Goal: Task Accomplishment & Management: Use online tool/utility

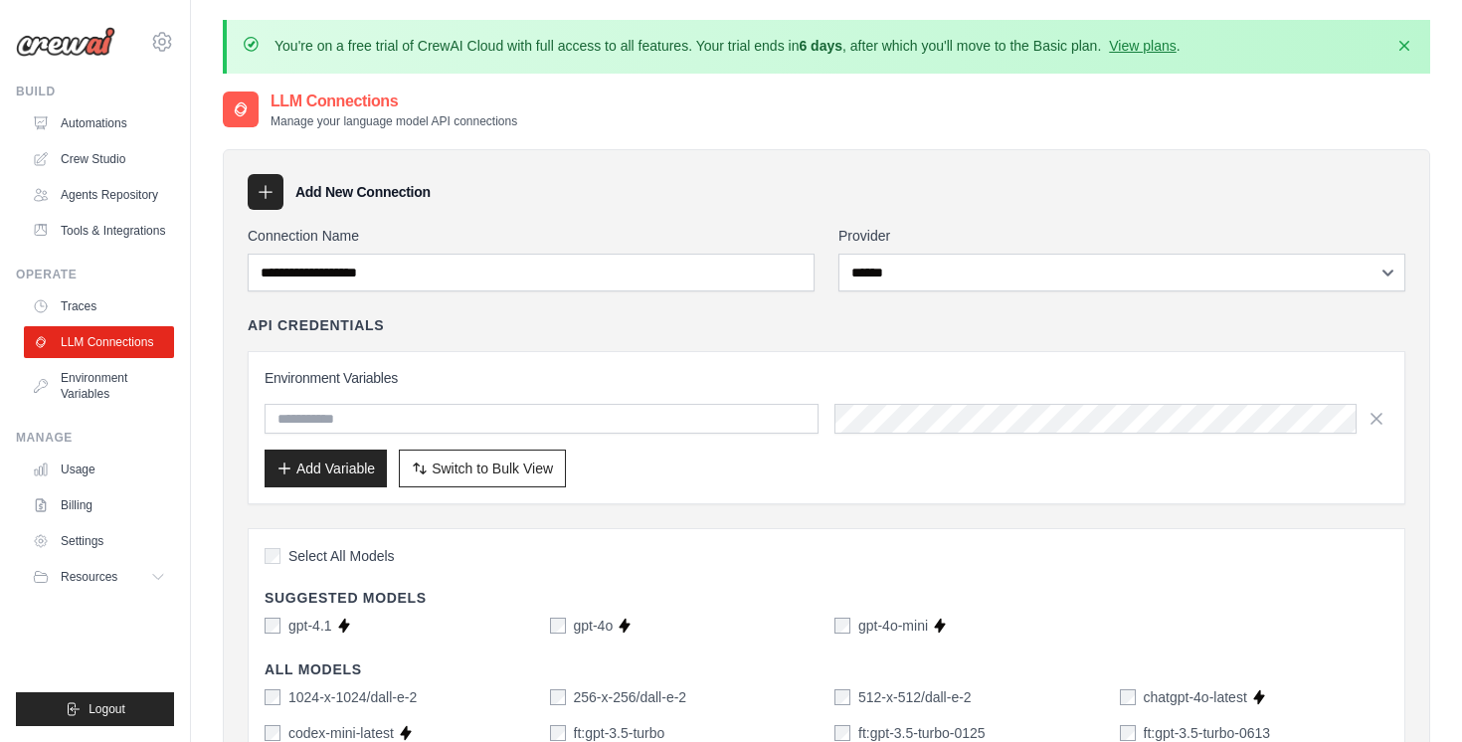
select select "******"
click at [611, 328] on div "API Credentials Environment Variables Add Variable Switch to Bulk View Switch t…" at bounding box center [827, 409] width 1158 height 189
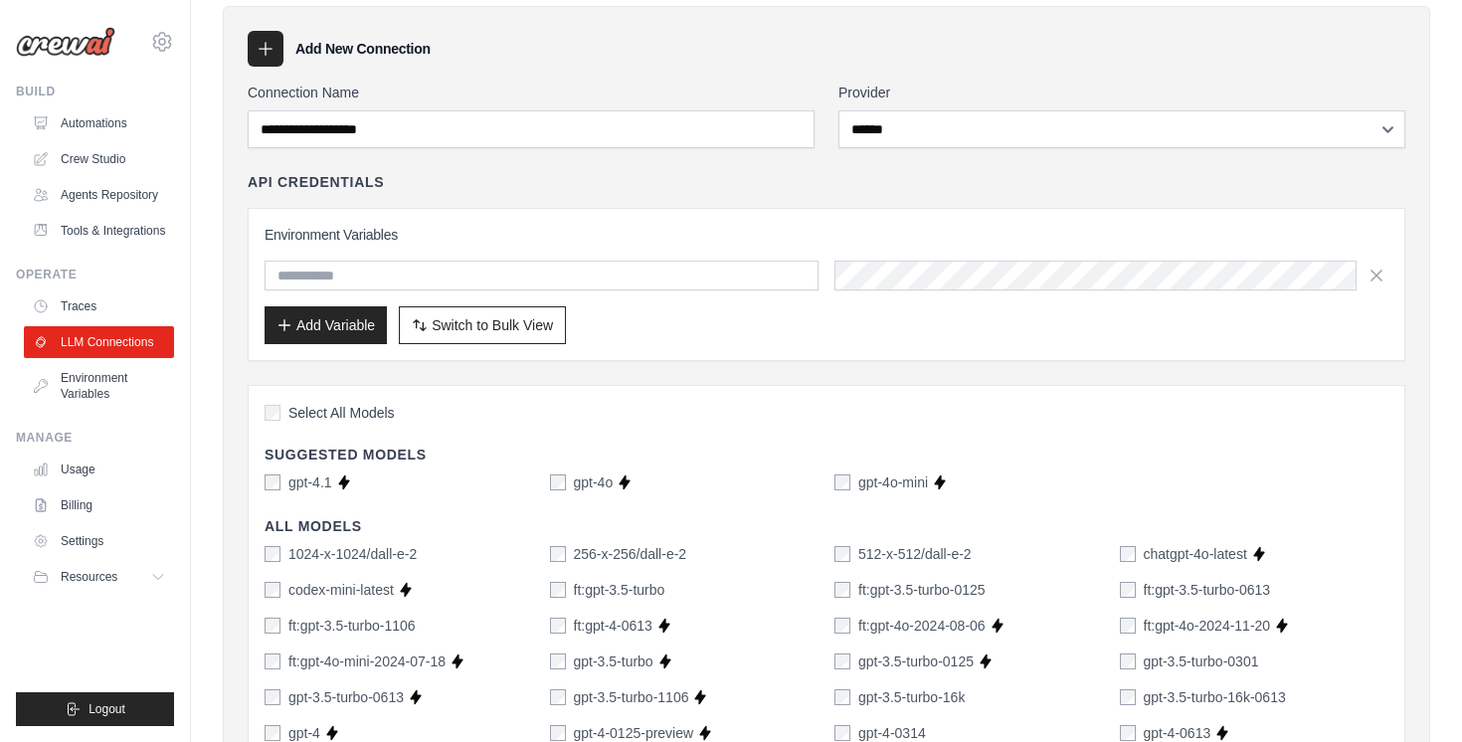
scroll to position [144, 0]
click at [757, 343] on div "Environment Variables Add Variable Switch to Bulk View Switch to Table View" at bounding box center [827, 283] width 1158 height 153
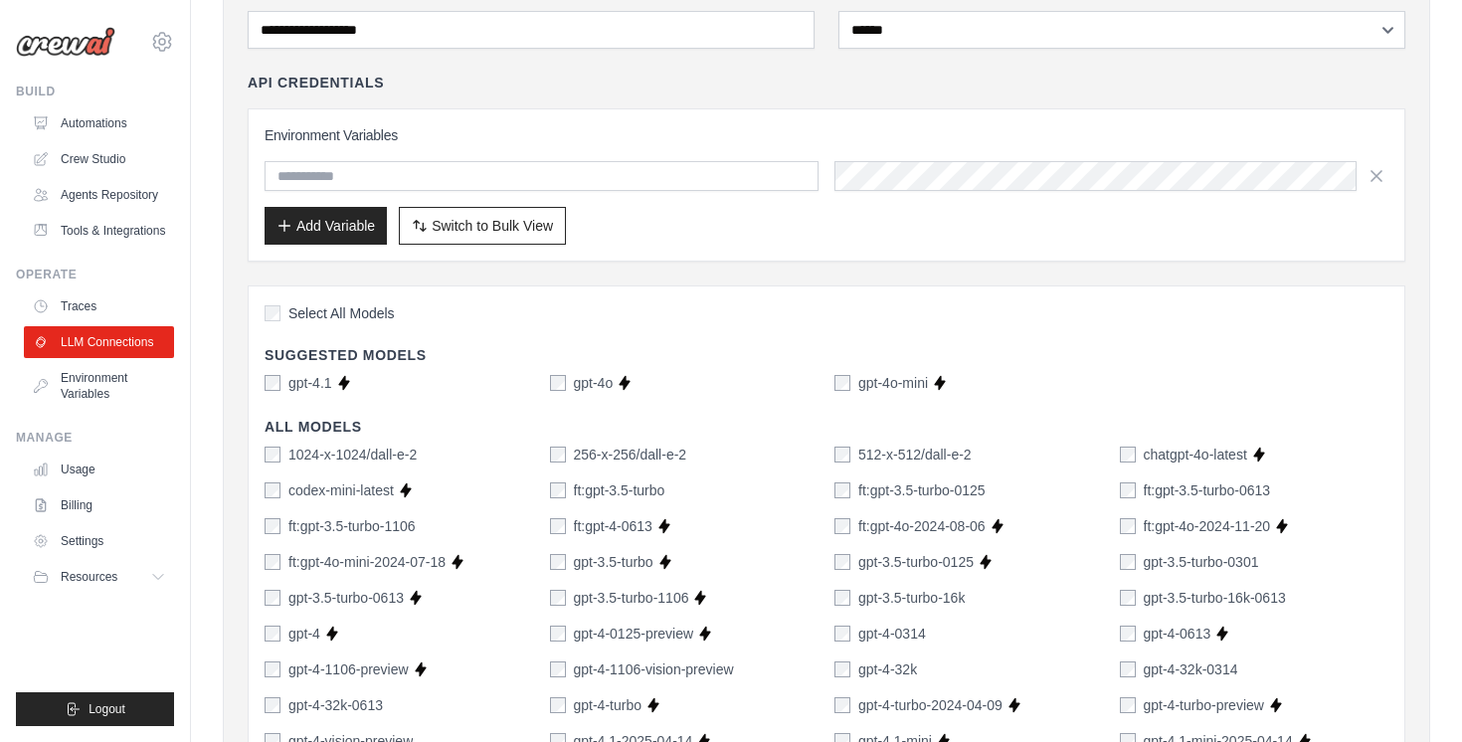
scroll to position [0, 0]
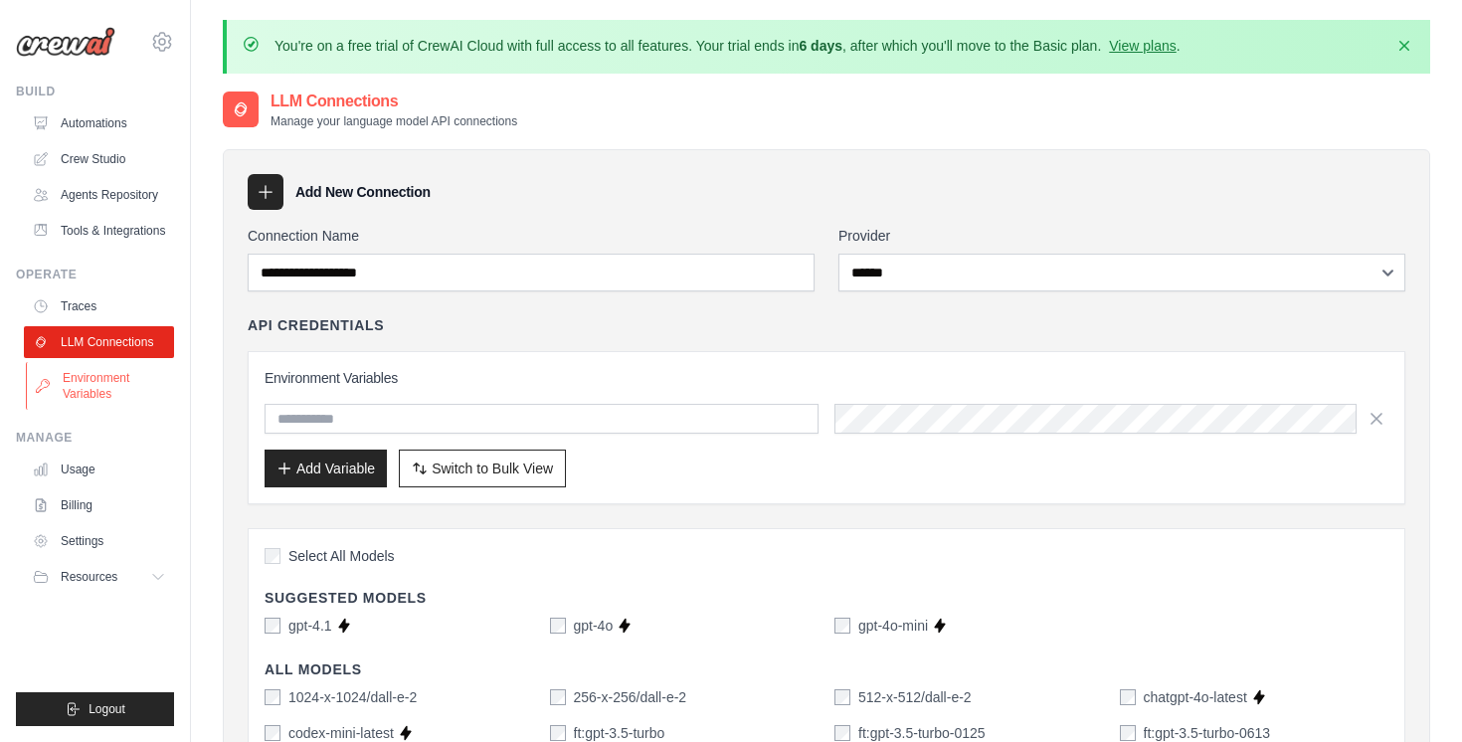
click at [98, 391] on link "Environment Variables" at bounding box center [101, 386] width 150 height 48
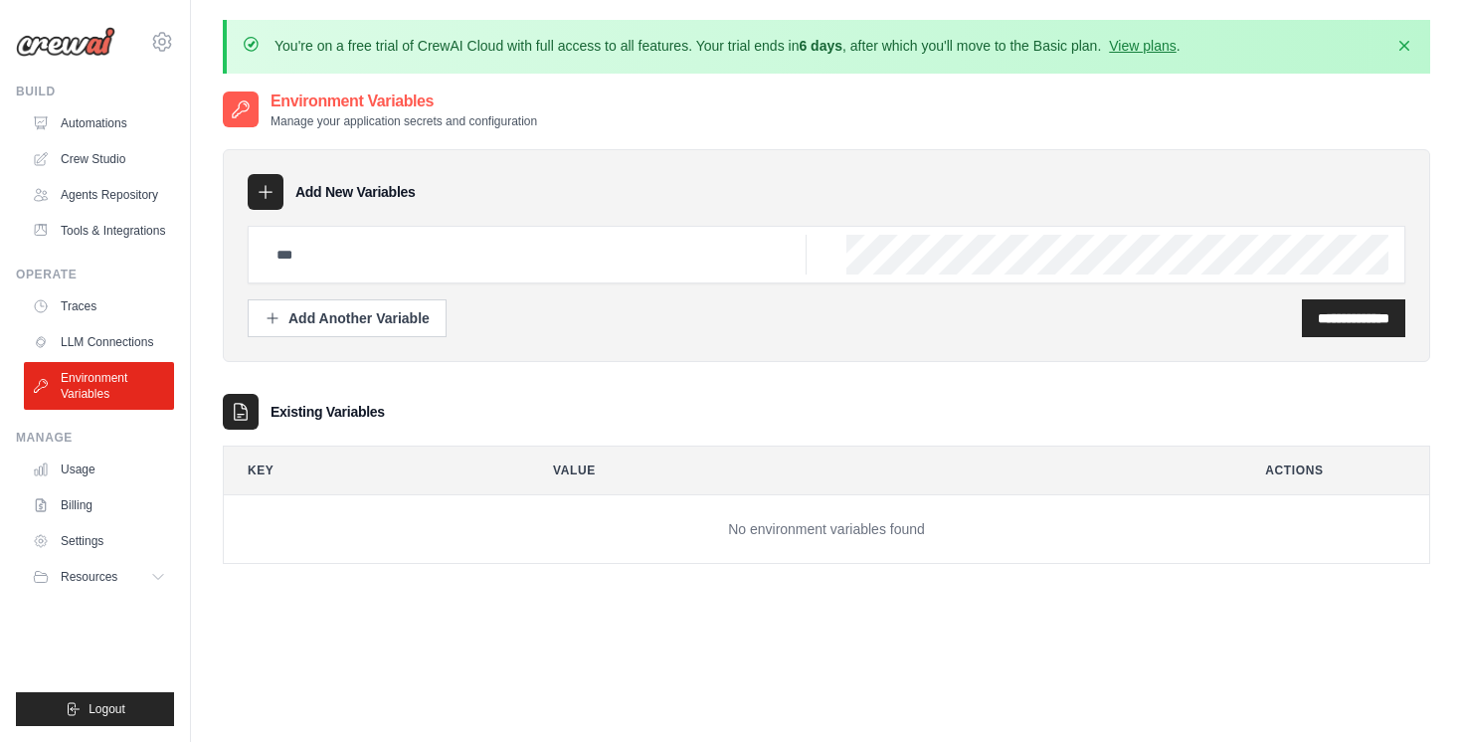
click at [292, 369] on div "**********" at bounding box center [827, 346] width 1208 height 435
click at [202, 349] on div "You're on a free trial of CrewAI Cloud with full access to all features. Your t…" at bounding box center [826, 426] width 1271 height 812
click at [134, 239] on link "Tools & Integrations" at bounding box center [101, 231] width 150 height 32
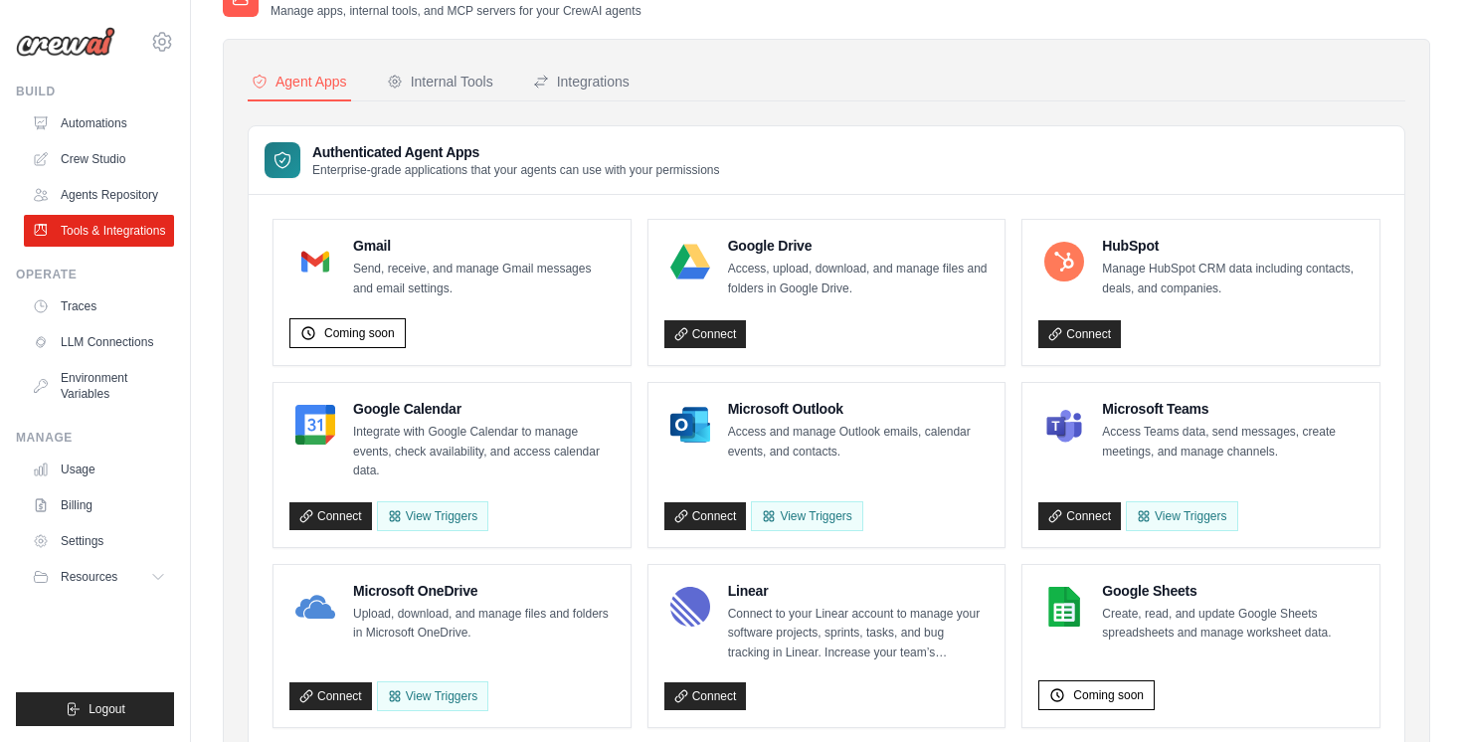
scroll to position [102, 0]
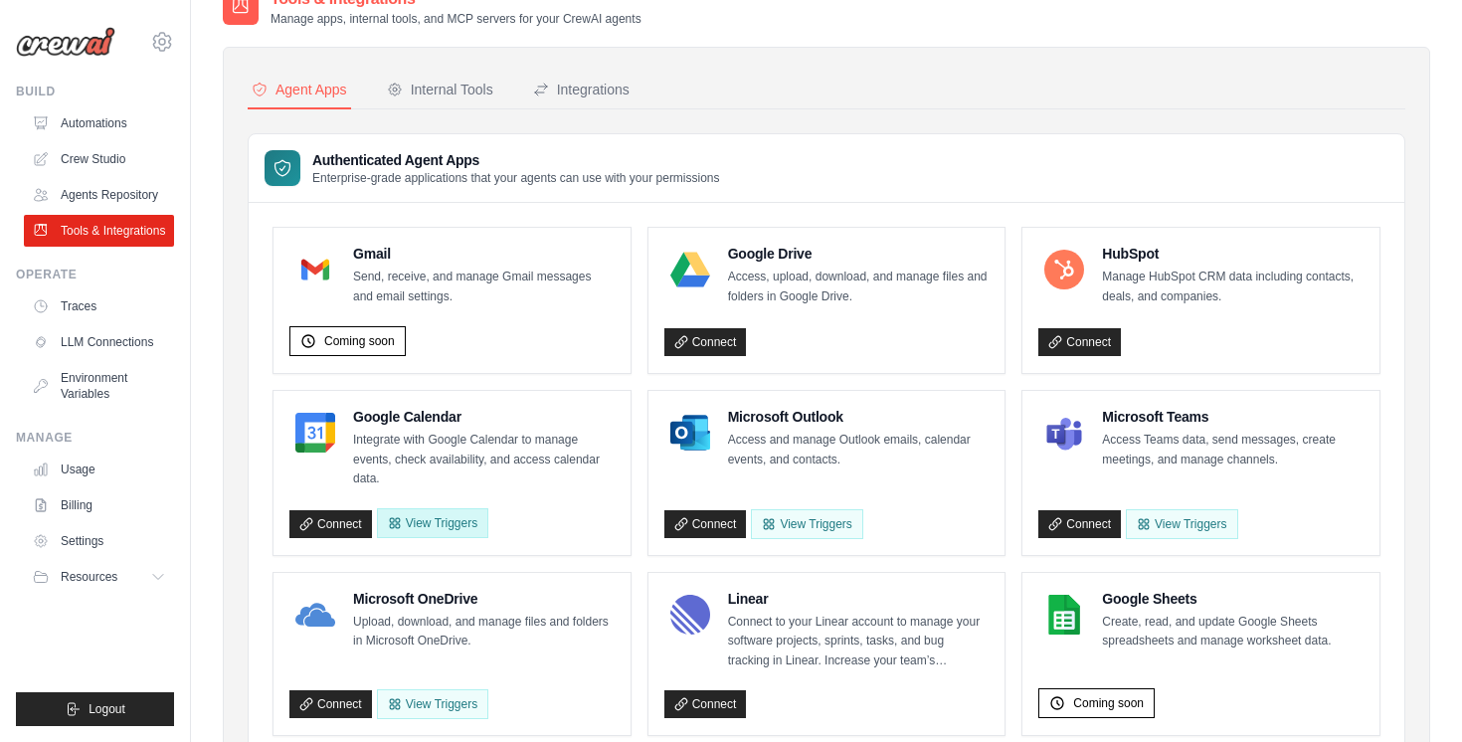
click at [422, 524] on button "View Triggers" at bounding box center [432, 523] width 111 height 30
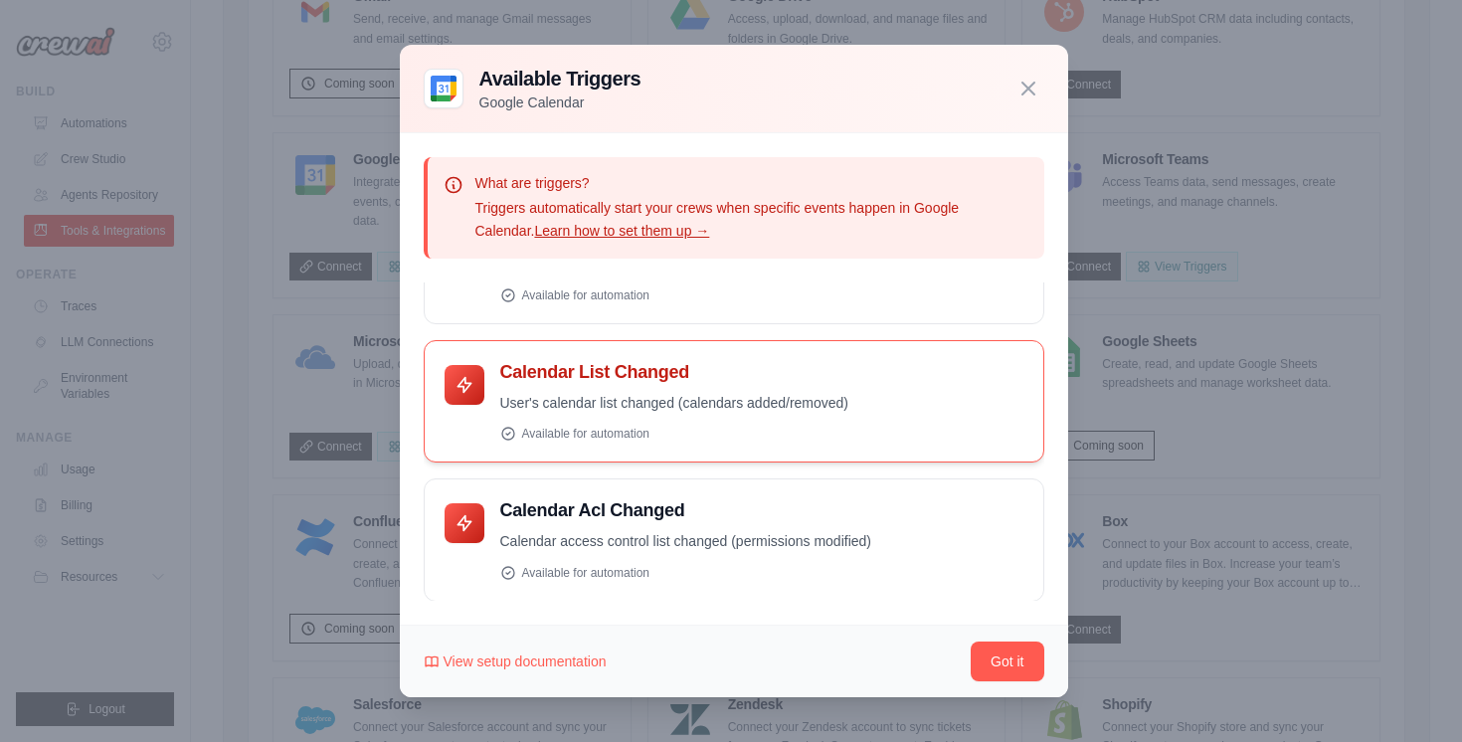
scroll to position [0, 0]
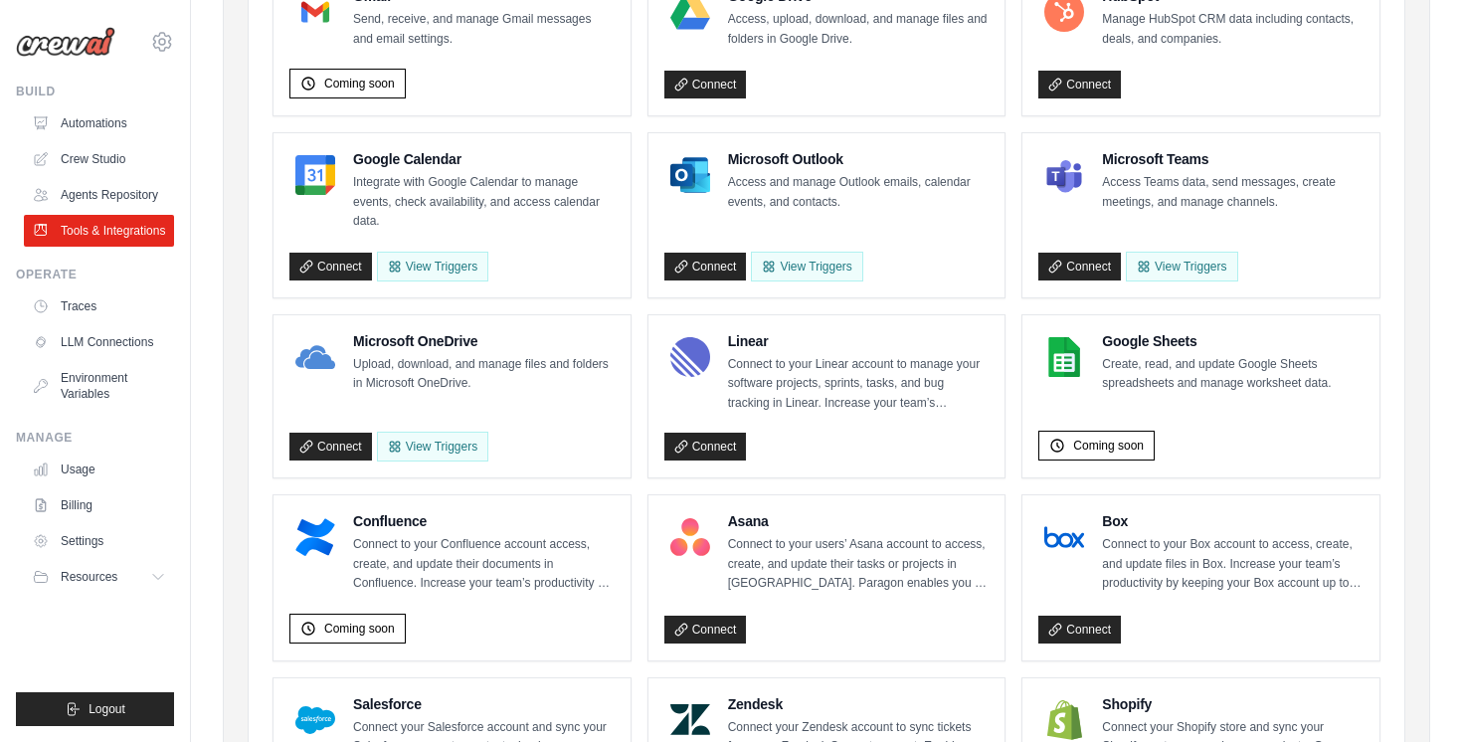
click at [238, 269] on div "Agent Apps Internal Tools Integrations Authenticated Agent Apps Enterprise-grad…" at bounding box center [827, 704] width 1208 height 1830
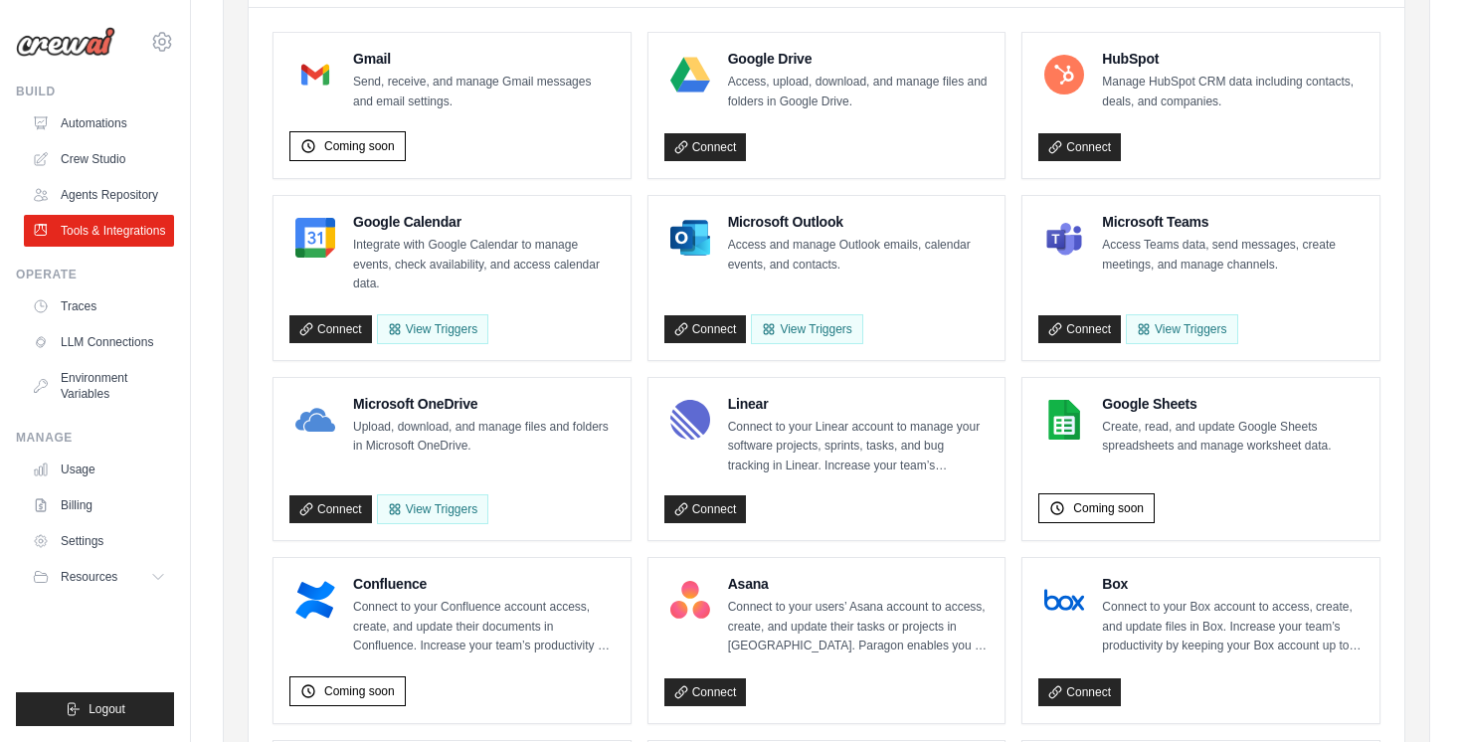
scroll to position [279, 0]
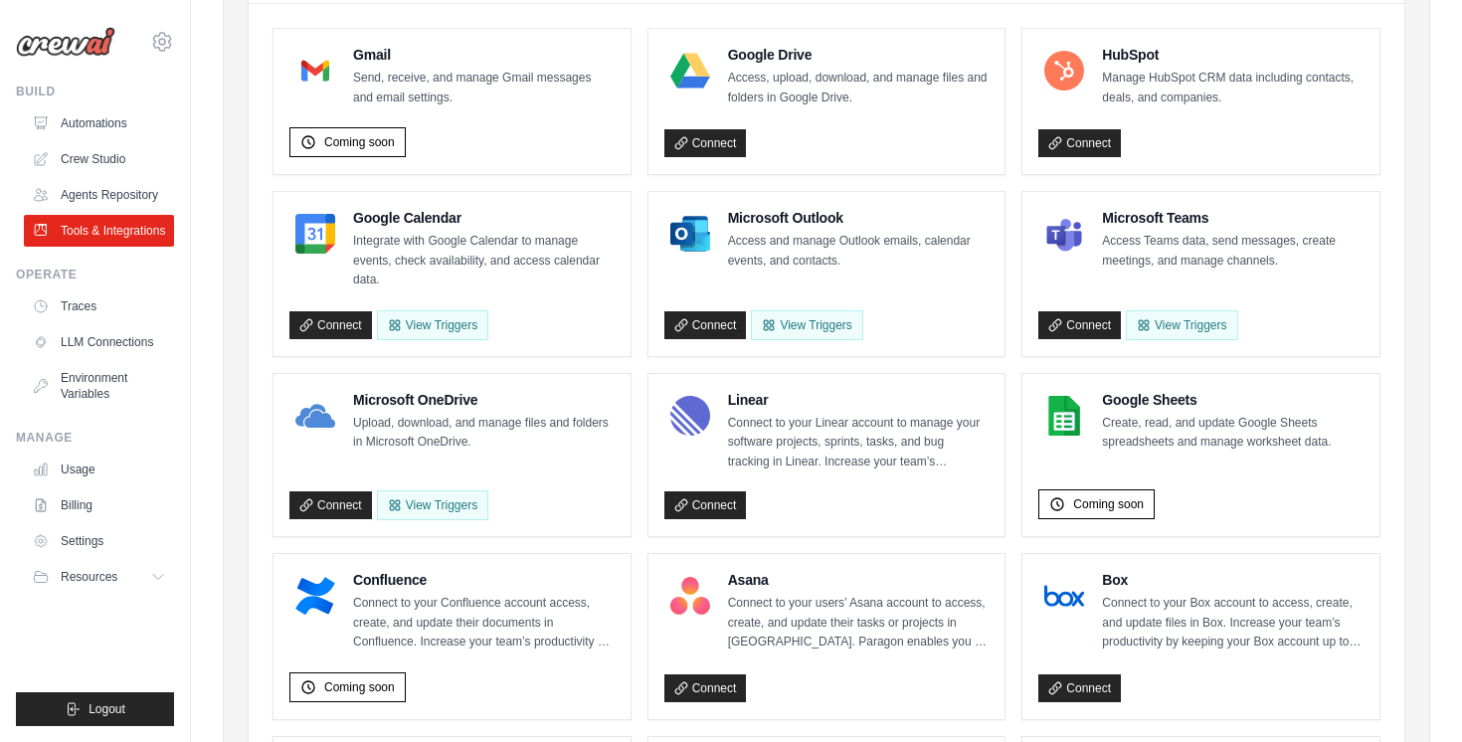
scroll to position [319, 0]
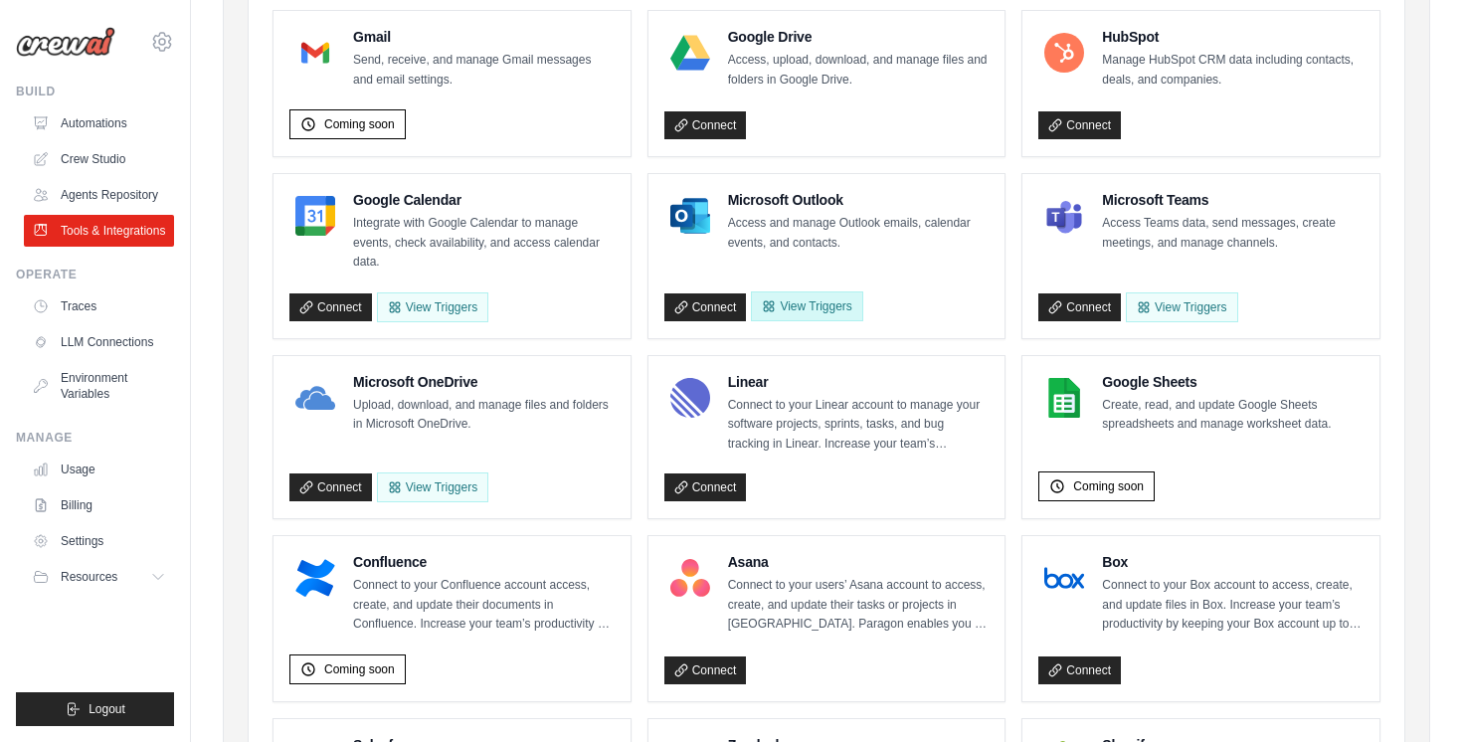
click at [812, 303] on button "View Triggers" at bounding box center [806, 306] width 111 height 30
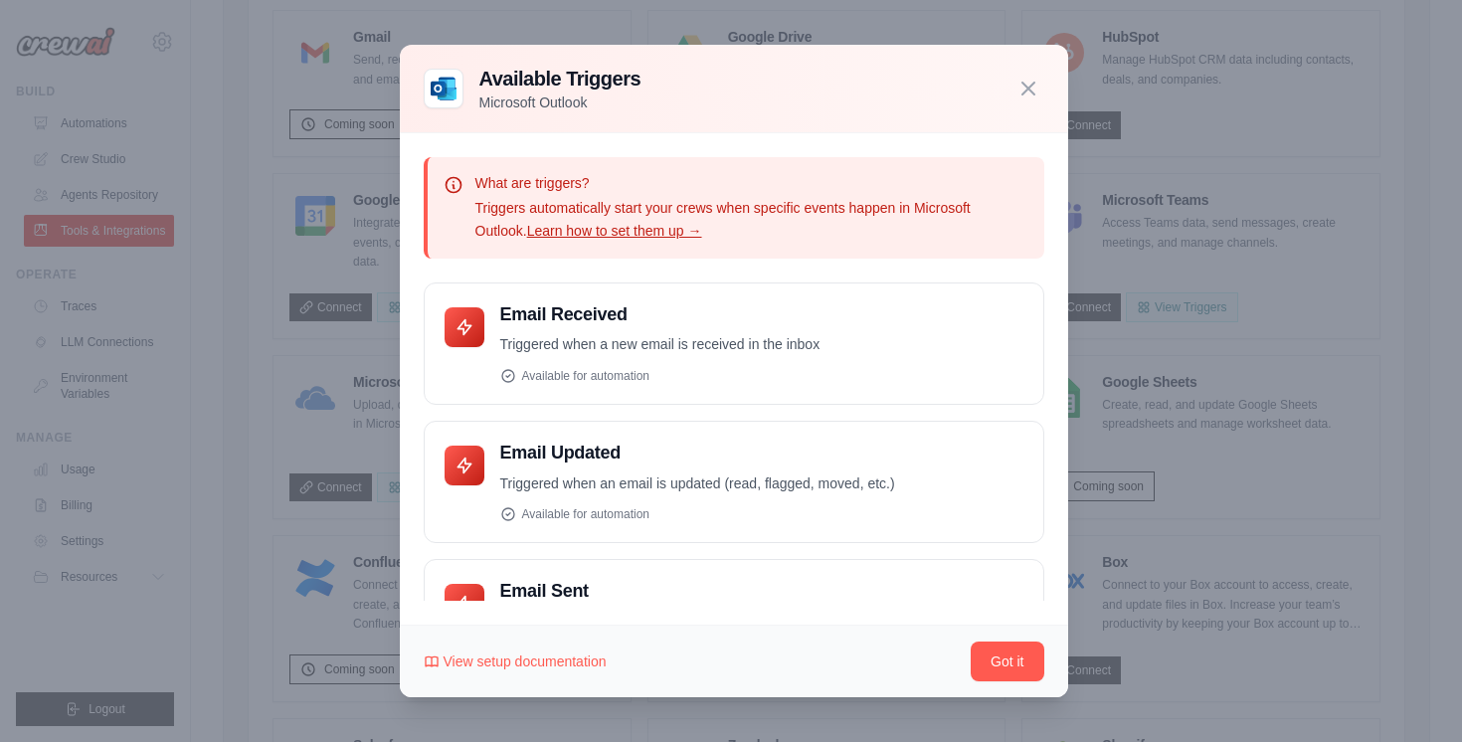
click at [798, 263] on div "What are triggers? Triggers automatically start your crews when specific events…" at bounding box center [734, 378] width 668 height 491
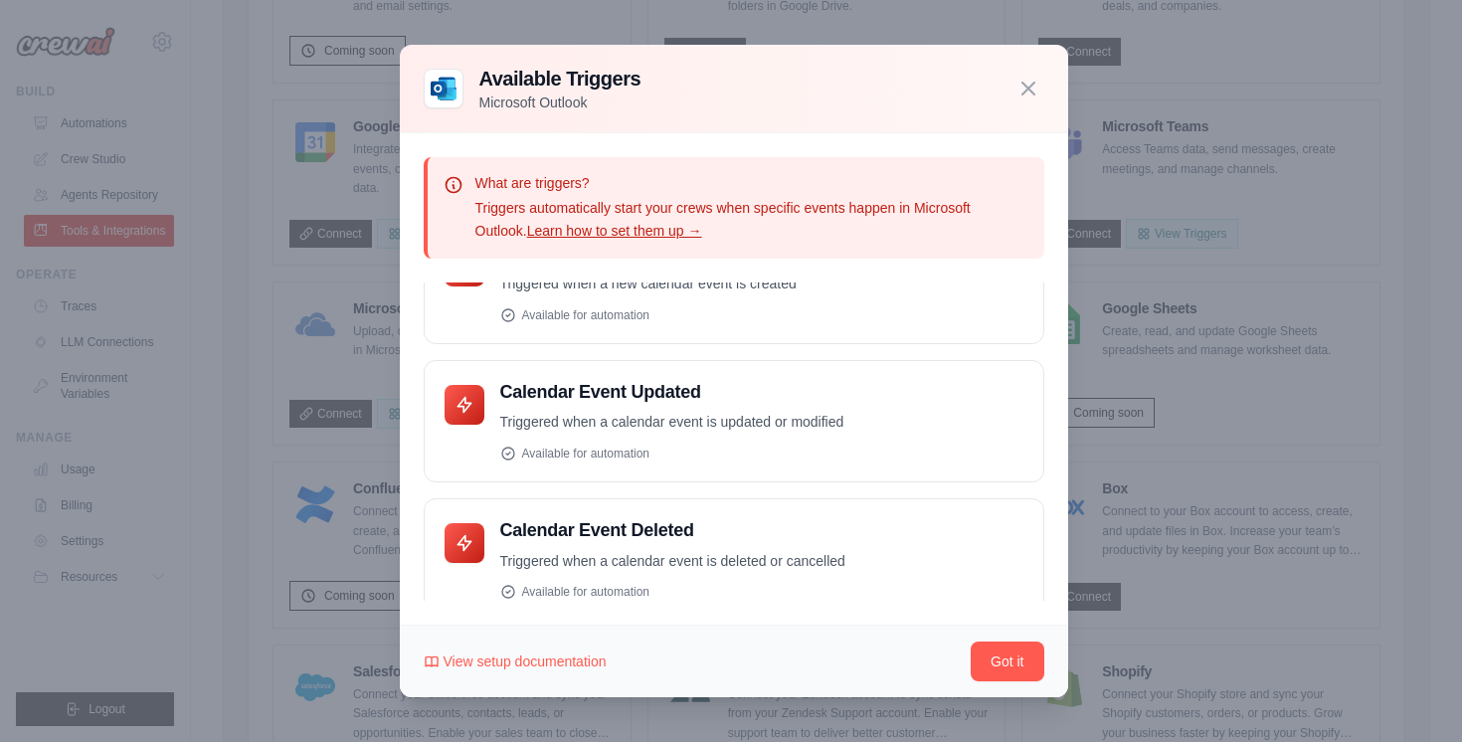
scroll to position [0, 0]
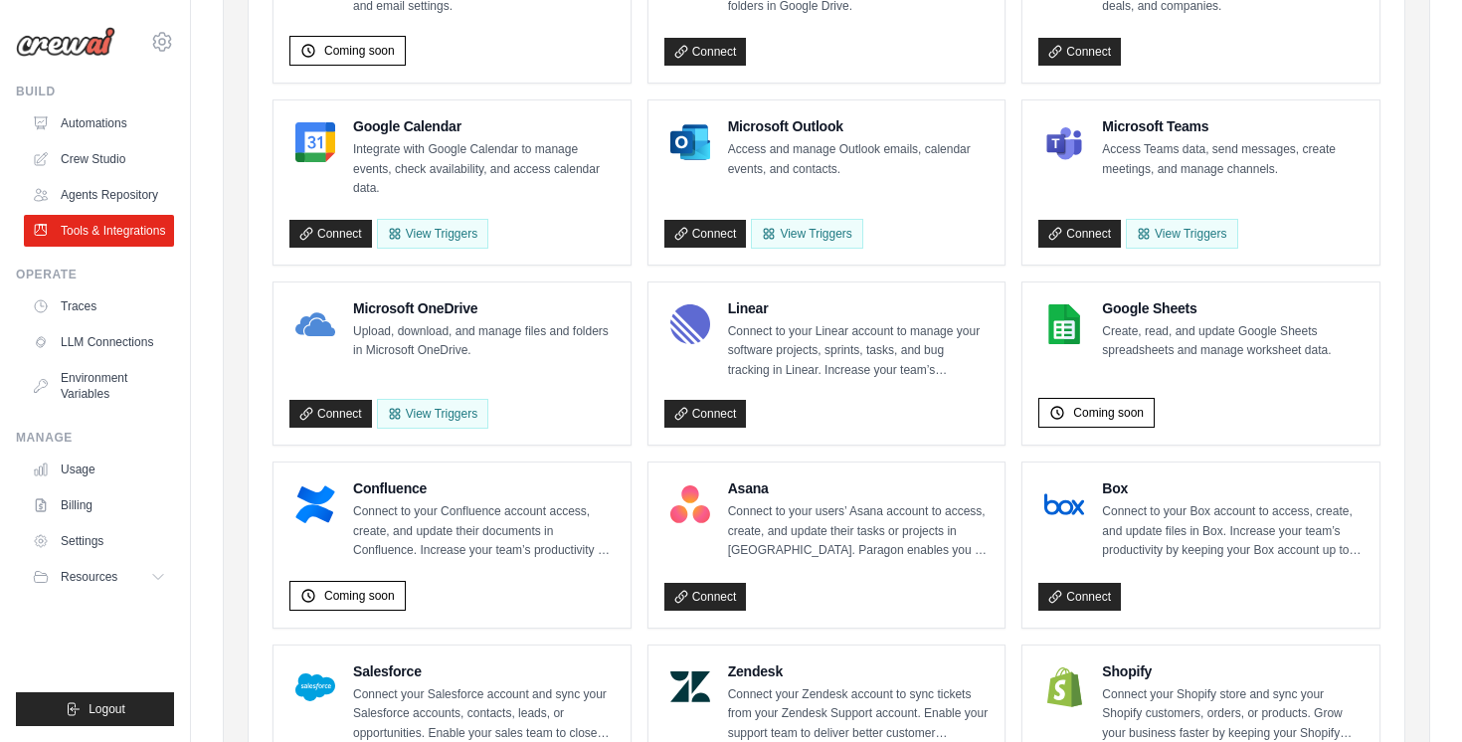
click at [1413, 397] on div "Agent Apps Internal Tools Integrations Authenticated Agent Apps Enterprise-grad…" at bounding box center [827, 671] width 1208 height 1830
click at [1396, 373] on div "Gmail Send, receive, and manage Gmail messages and email settings. Coming soon …" at bounding box center [827, 736] width 1156 height 1648
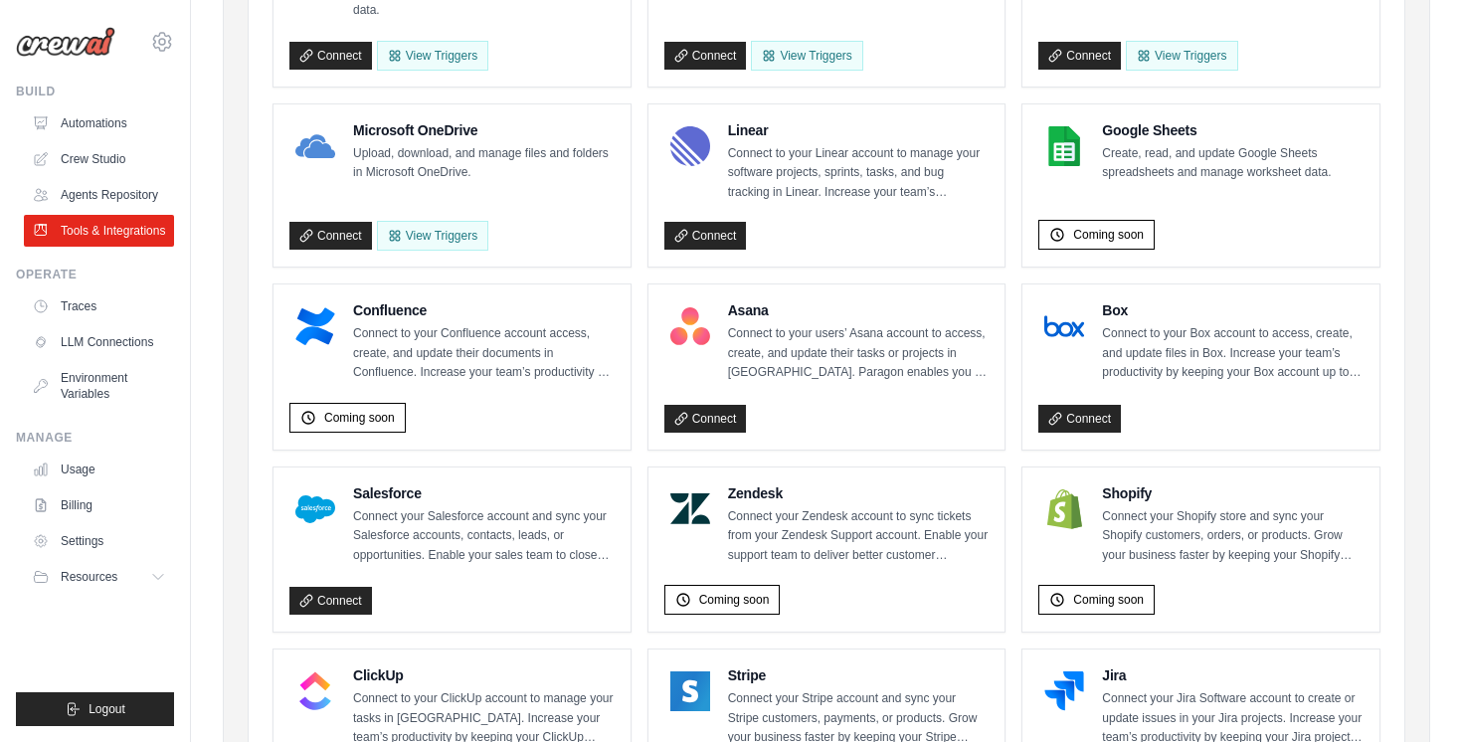
scroll to position [576, 0]
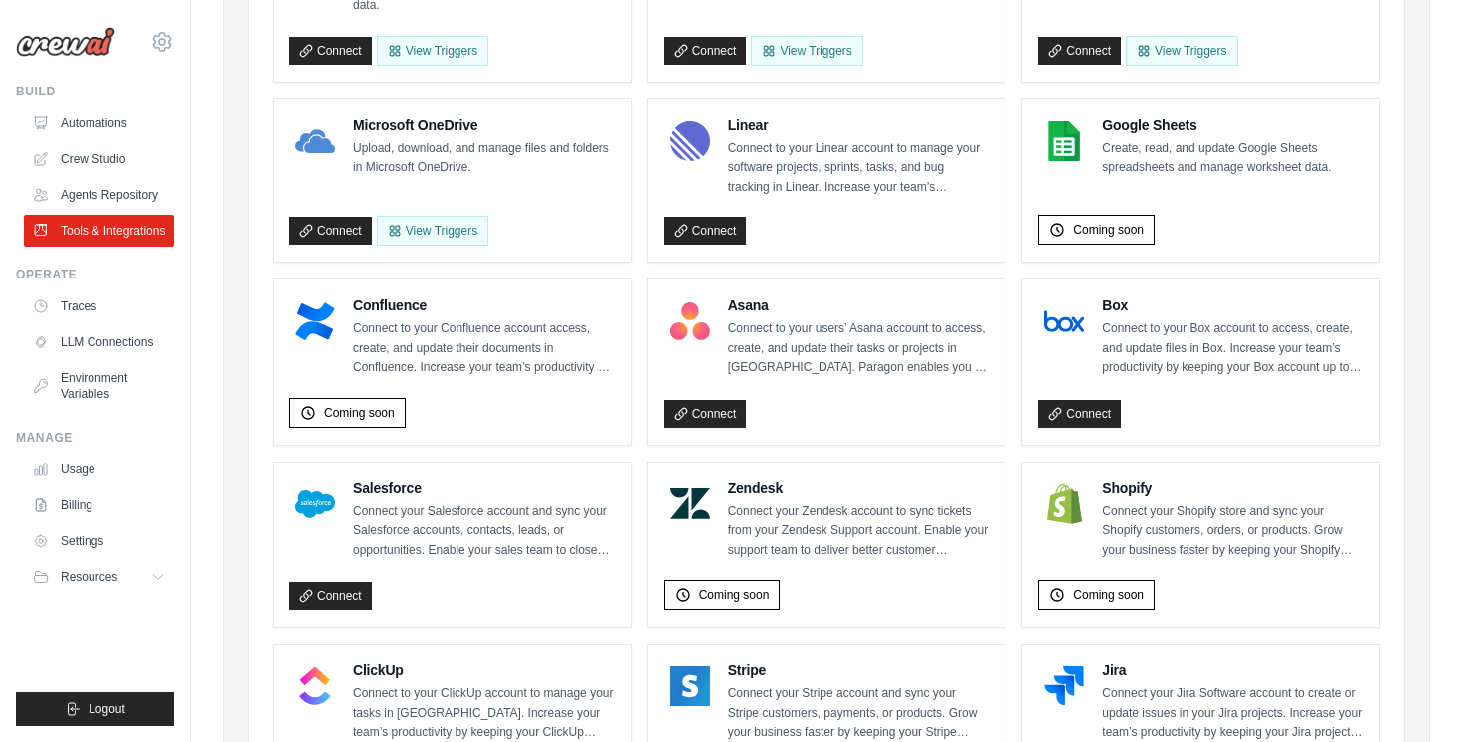
click at [1396, 373] on div "Gmail Send, receive, and manage Gmail messages and email settings. Coming soon …" at bounding box center [827, 553] width 1156 height 1648
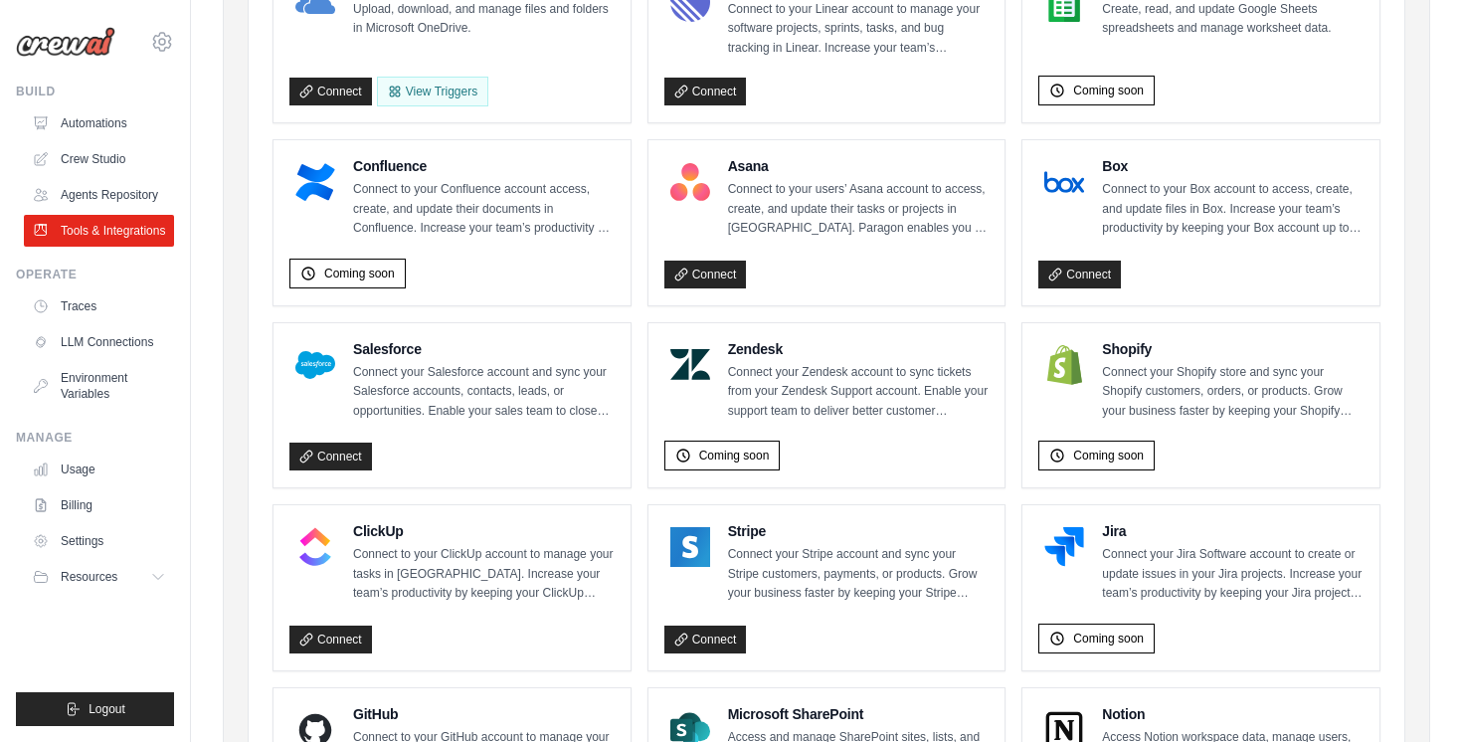
scroll to position [710, 0]
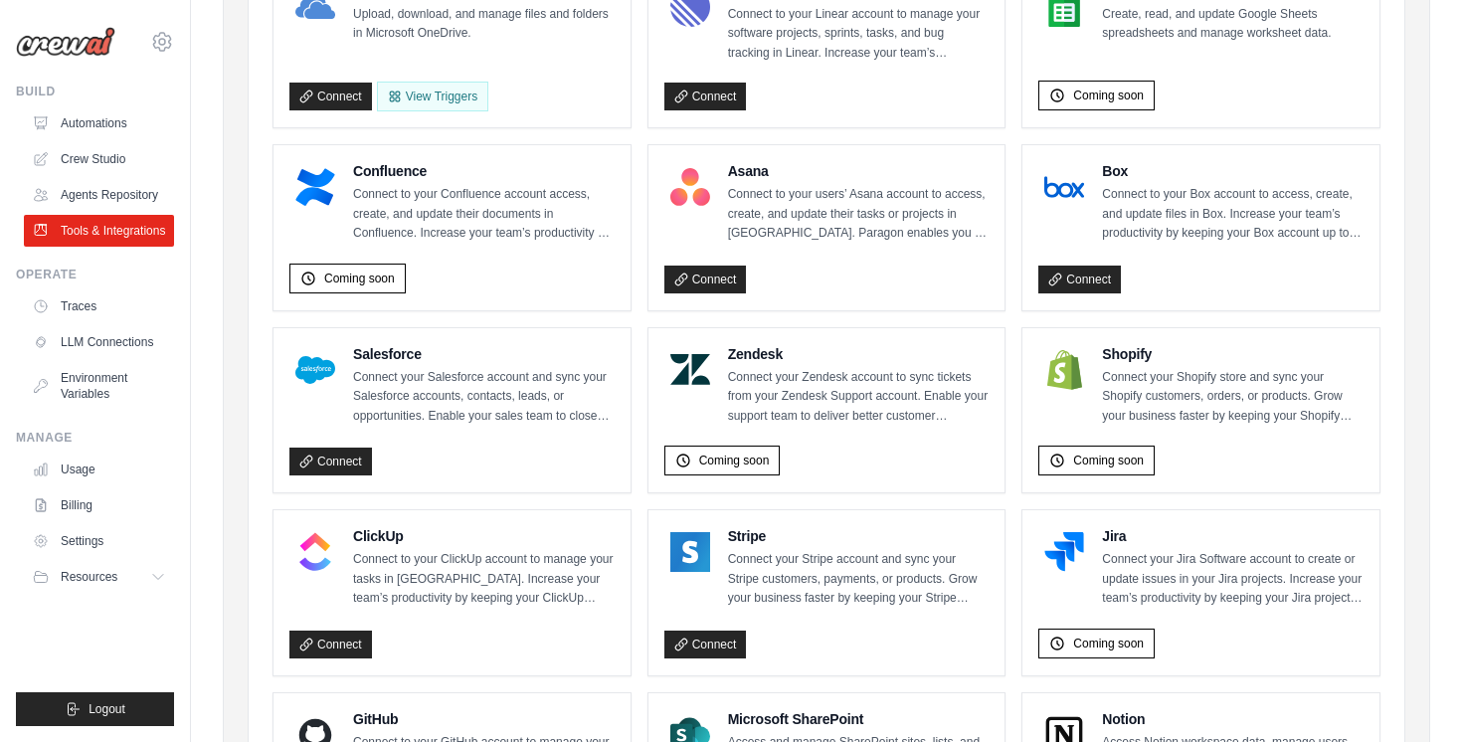
click at [1400, 320] on div "Gmail Send, receive, and manage Gmail messages and email settings. Coming soon …" at bounding box center [827, 419] width 1156 height 1648
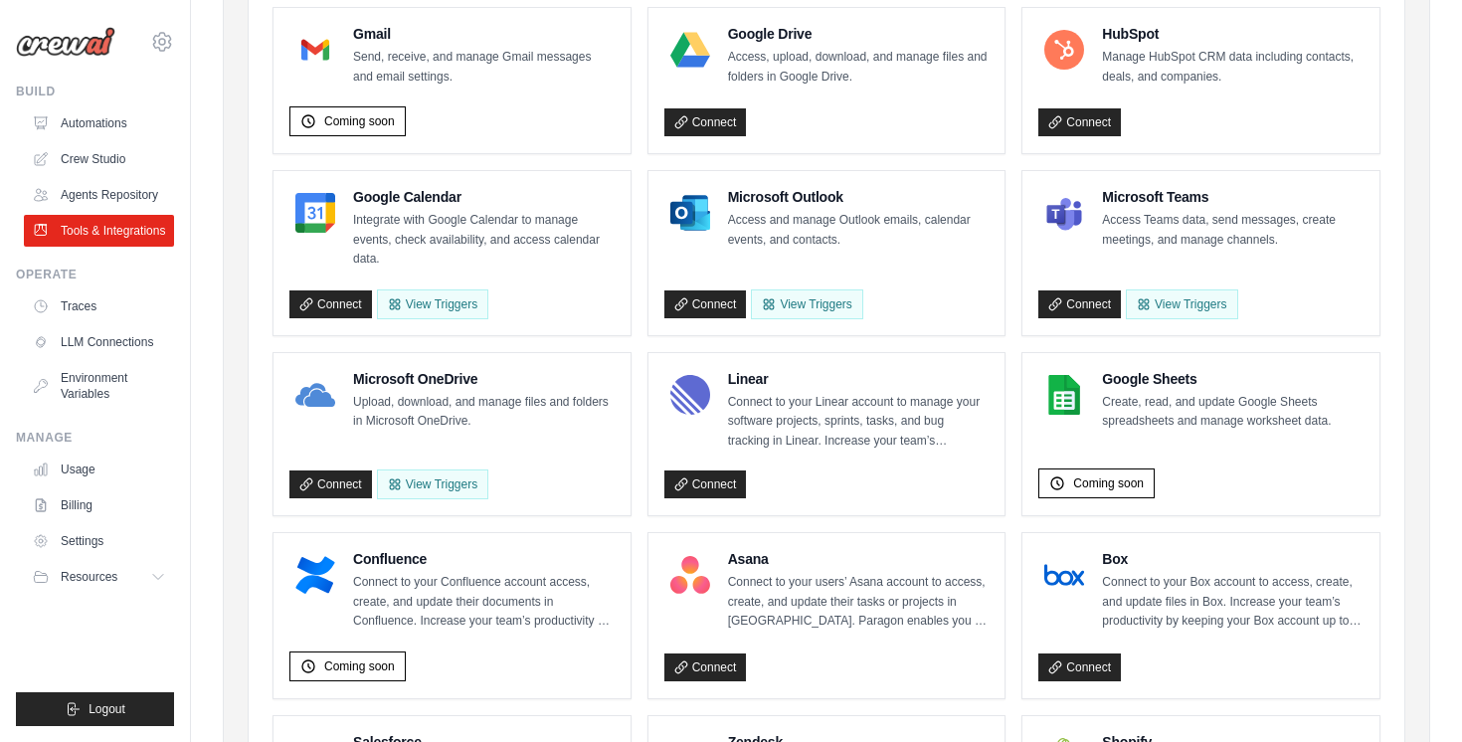
scroll to position [326, 0]
